Goal: Find specific page/section: Find specific page/section

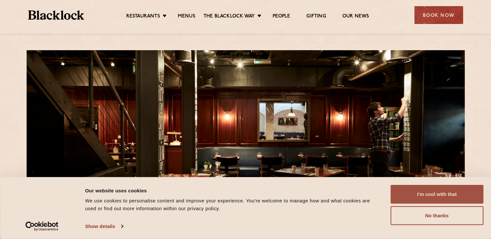
click at [441, 197] on button "I'm cool with that" at bounding box center [436, 194] width 93 height 19
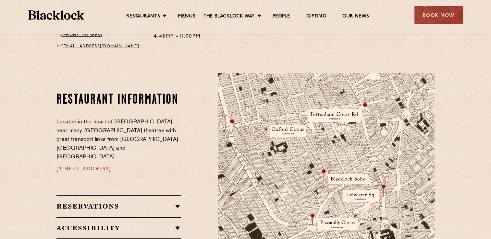
scroll to position [222, 0]
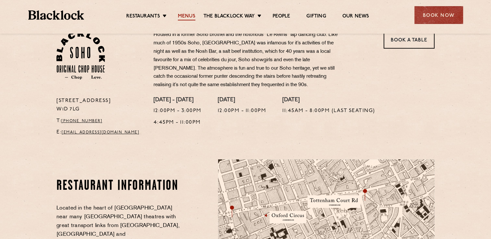
click at [182, 15] on link "Menus" at bounding box center [187, 16] width 18 height 7
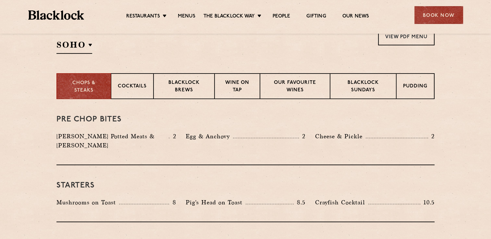
scroll to position [195, 0]
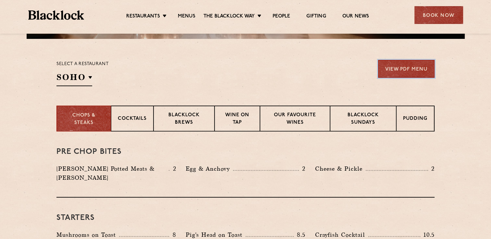
click at [424, 70] on link "View PDF Menu" at bounding box center [406, 69] width 56 height 18
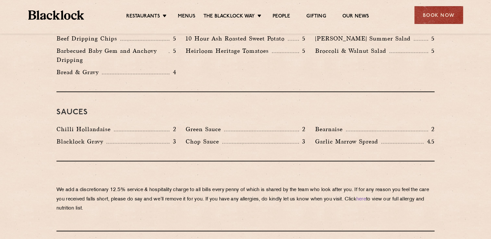
scroll to position [898, 0]
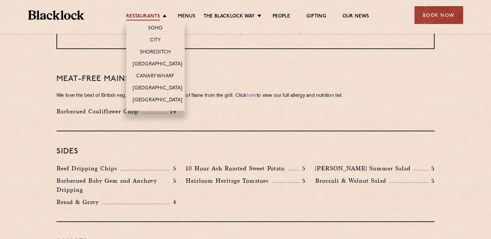
click at [150, 15] on link "Restaurants" at bounding box center [143, 16] width 34 height 7
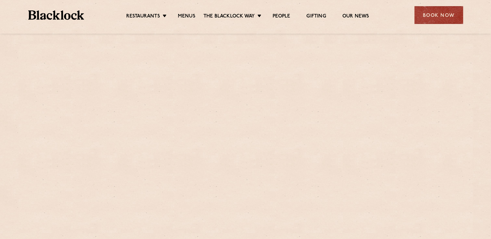
click at [74, 15] on img at bounding box center [56, 14] width 56 height 9
